Goal: Task Accomplishment & Management: Use online tool/utility

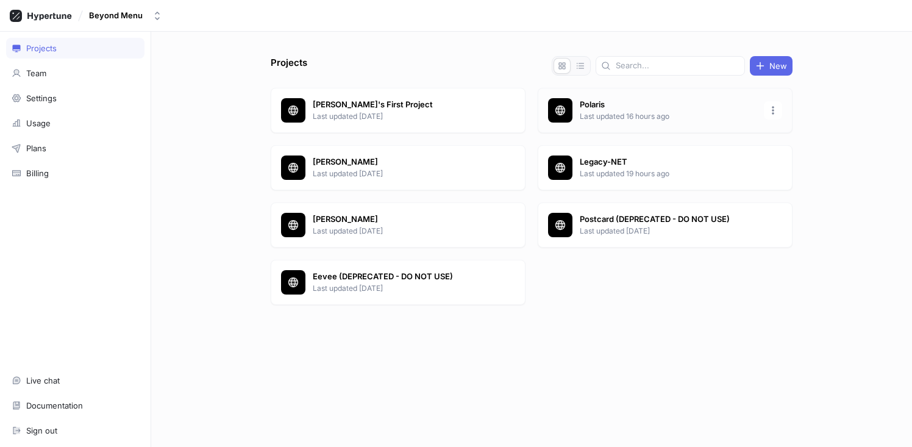
click at [591, 107] on p "Polaris" at bounding box center [668, 105] width 177 height 12
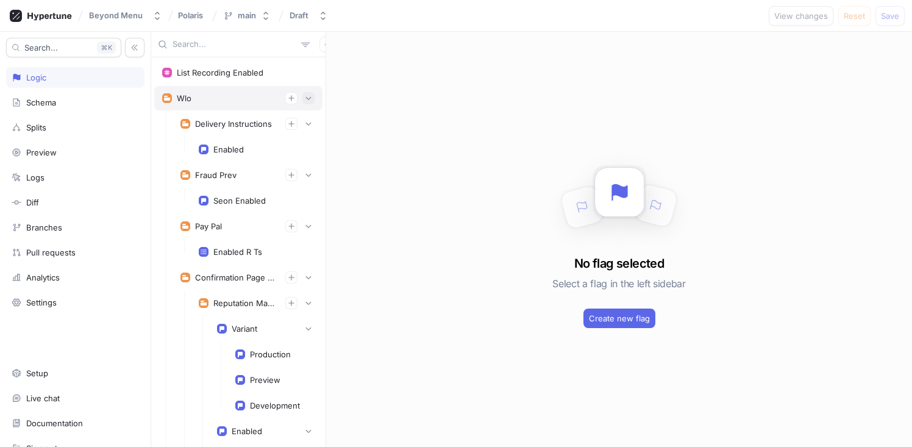
click at [304, 101] on button "button" at bounding box center [308, 98] width 12 height 12
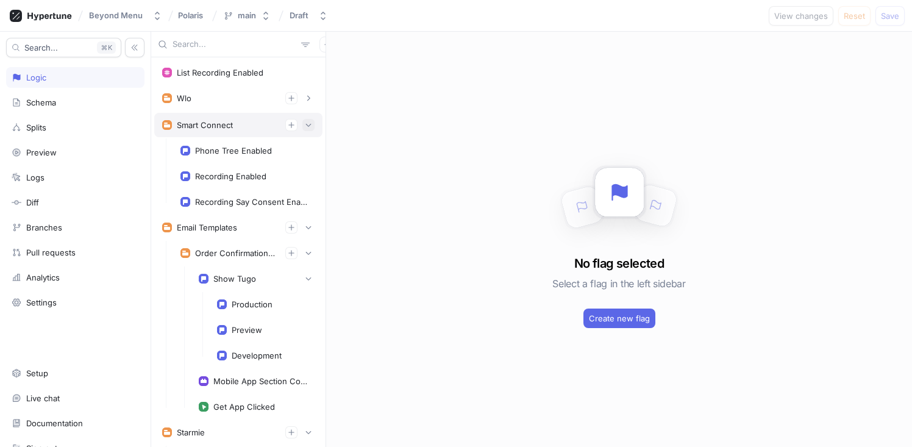
click at [304, 129] on button "button" at bounding box center [308, 125] width 12 height 12
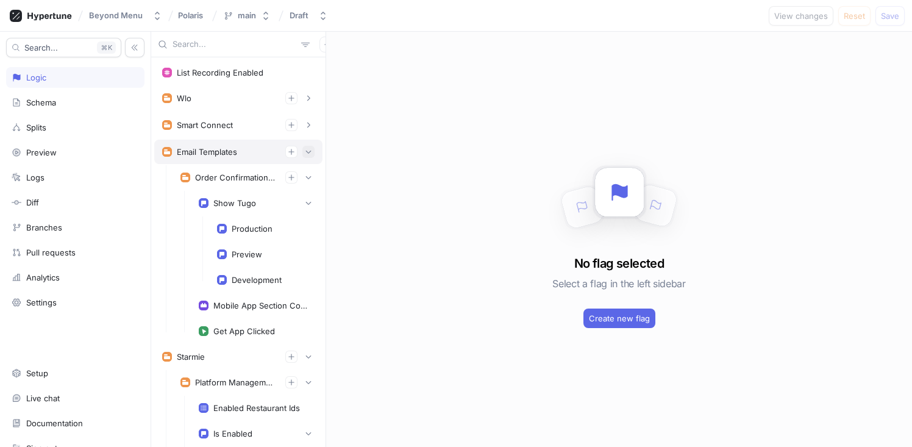
click at [305, 148] on icon "button" at bounding box center [308, 151] width 7 height 7
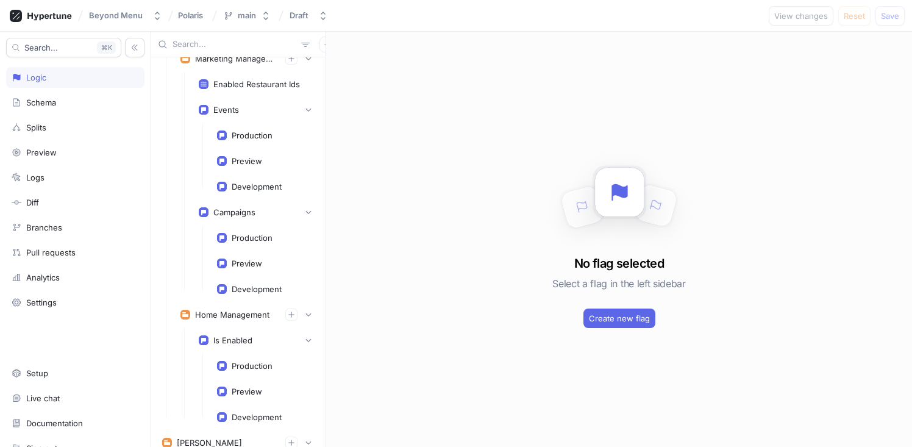
scroll to position [542, 0]
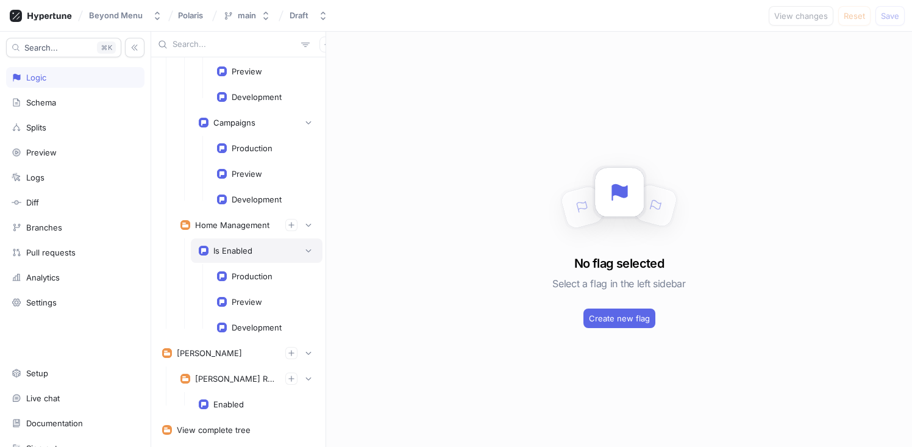
click at [239, 246] on div "Is Enabled" at bounding box center [232, 251] width 39 height 10
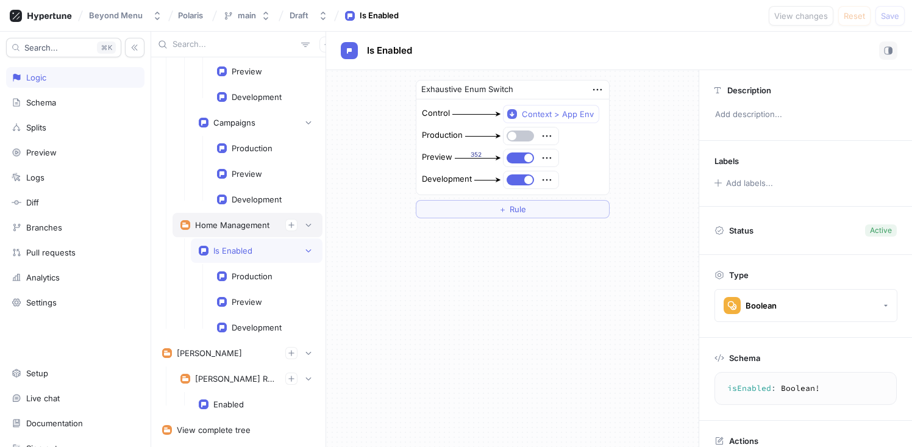
click at [218, 227] on div "Home Management" at bounding box center [232, 225] width 74 height 10
type textarea "homeManagement: HomeManagement!"
